Goal: Complete application form: Complete application form

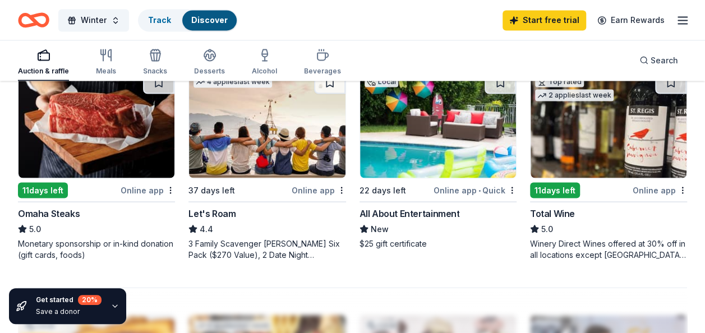
scroll to position [1009, 0]
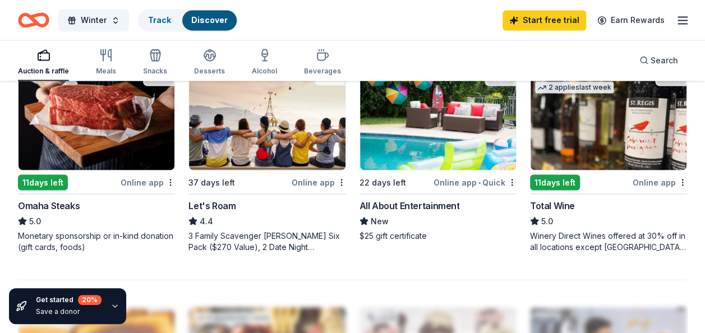
click at [46, 179] on div "11 days left" at bounding box center [43, 182] width 50 height 16
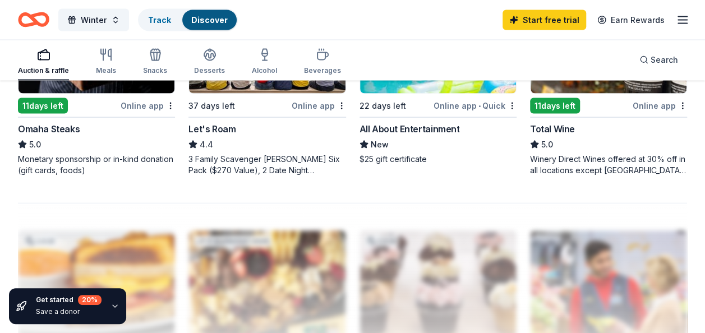
scroll to position [1065, 0]
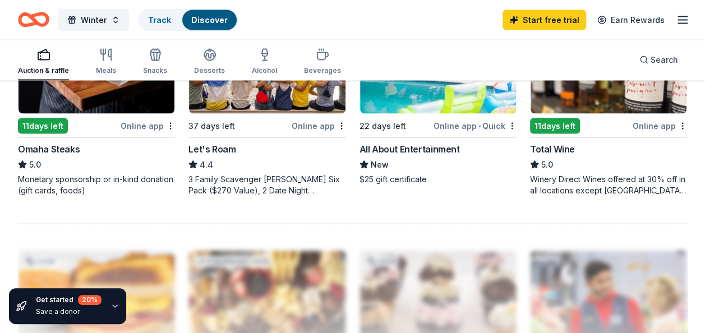
click at [558, 126] on div "11 days left" at bounding box center [555, 126] width 50 height 16
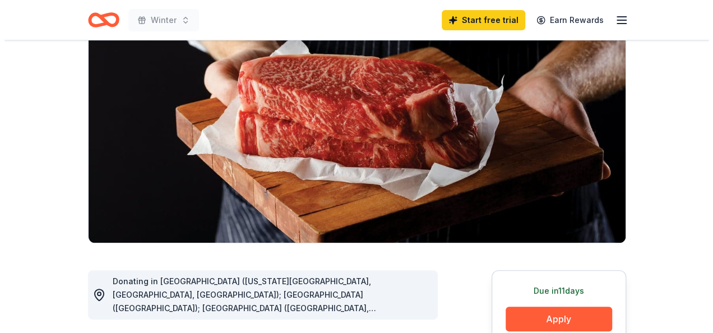
scroll to position [168, 0]
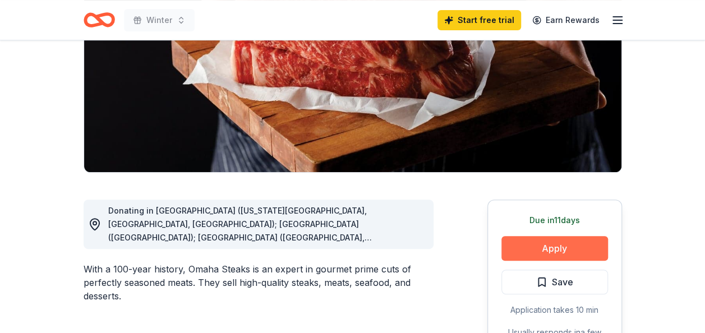
click at [547, 244] on button "Apply" at bounding box center [554, 248] width 107 height 25
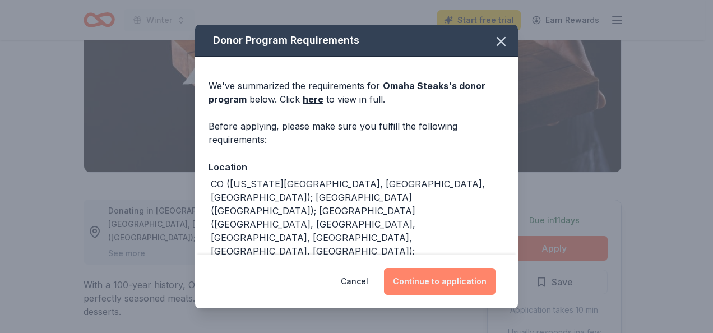
click at [467, 281] on button "Continue to application" at bounding box center [440, 281] width 112 height 27
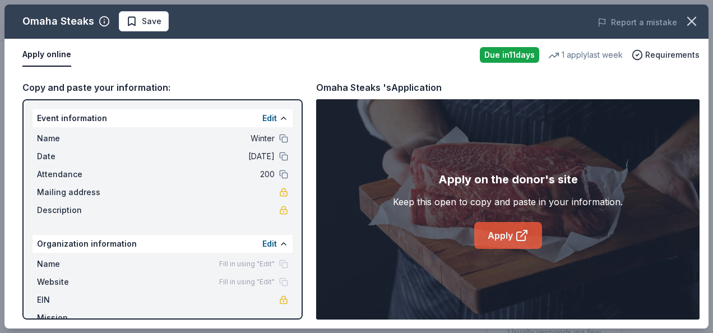
click at [492, 231] on link "Apply" at bounding box center [508, 235] width 68 height 27
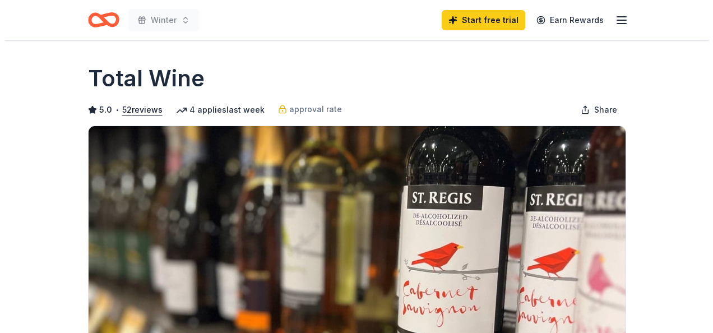
scroll to position [168, 0]
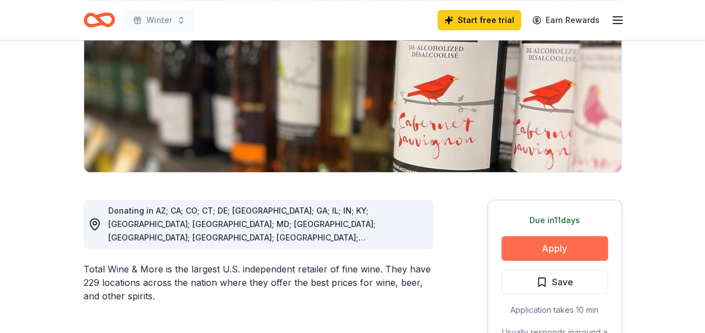
click at [554, 247] on button "Apply" at bounding box center [554, 248] width 107 height 25
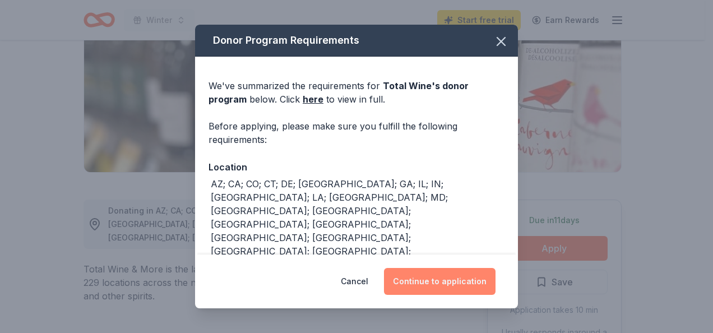
click at [463, 287] on button "Continue to application" at bounding box center [440, 281] width 112 height 27
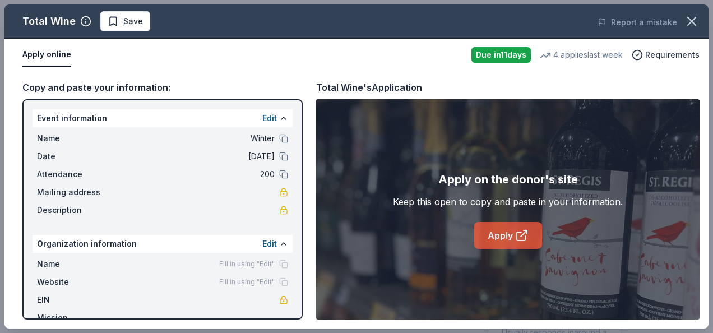
click at [492, 234] on link "Apply" at bounding box center [508, 235] width 68 height 27
